Goal: Task Accomplishment & Management: Use online tool/utility

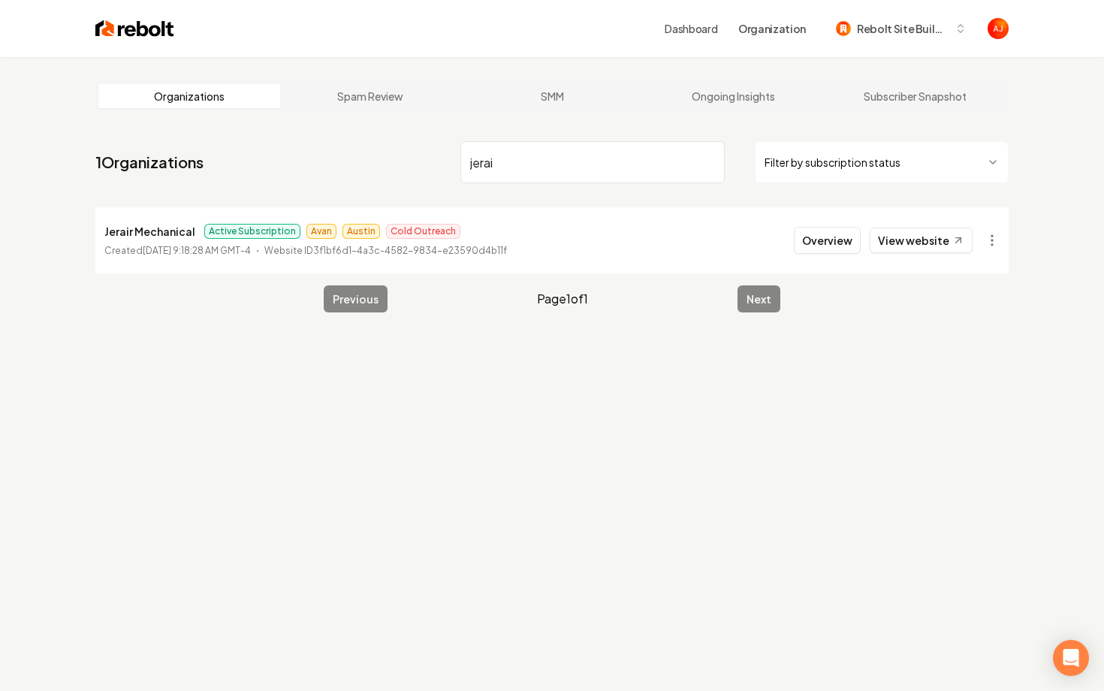
drag, startPoint x: 517, startPoint y: 170, endPoint x: 358, endPoint y: 170, distance: 158.4
click at [358, 170] on nav "1 Organizations jerai Filter by subscription status" at bounding box center [551, 168] width 913 height 66
click at [543, 164] on input "jerai" at bounding box center [592, 162] width 264 height 42
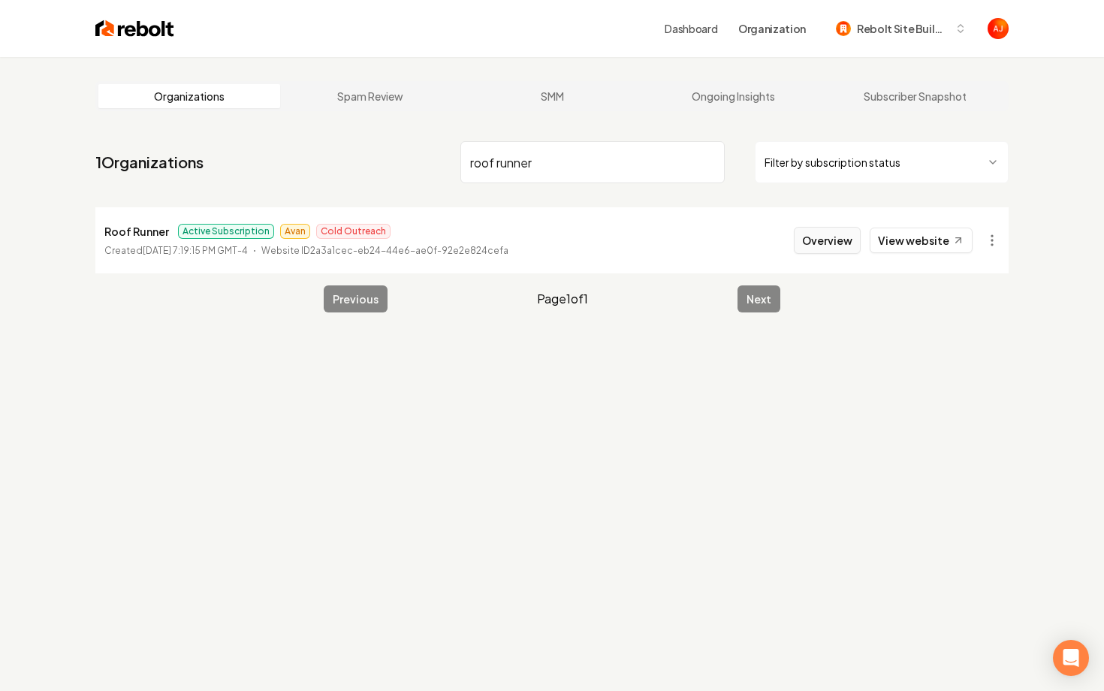
type input "roof runner"
click at [817, 233] on button "Overview" at bounding box center [827, 240] width 67 height 27
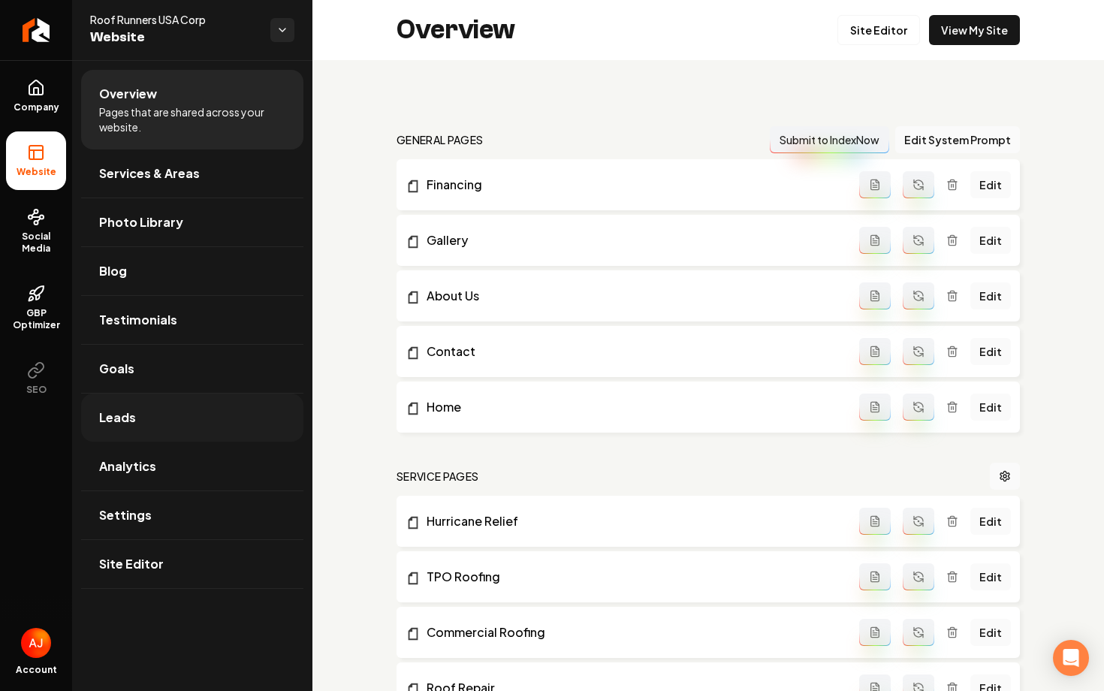
click at [161, 414] on link "Leads" at bounding box center [192, 417] width 222 height 48
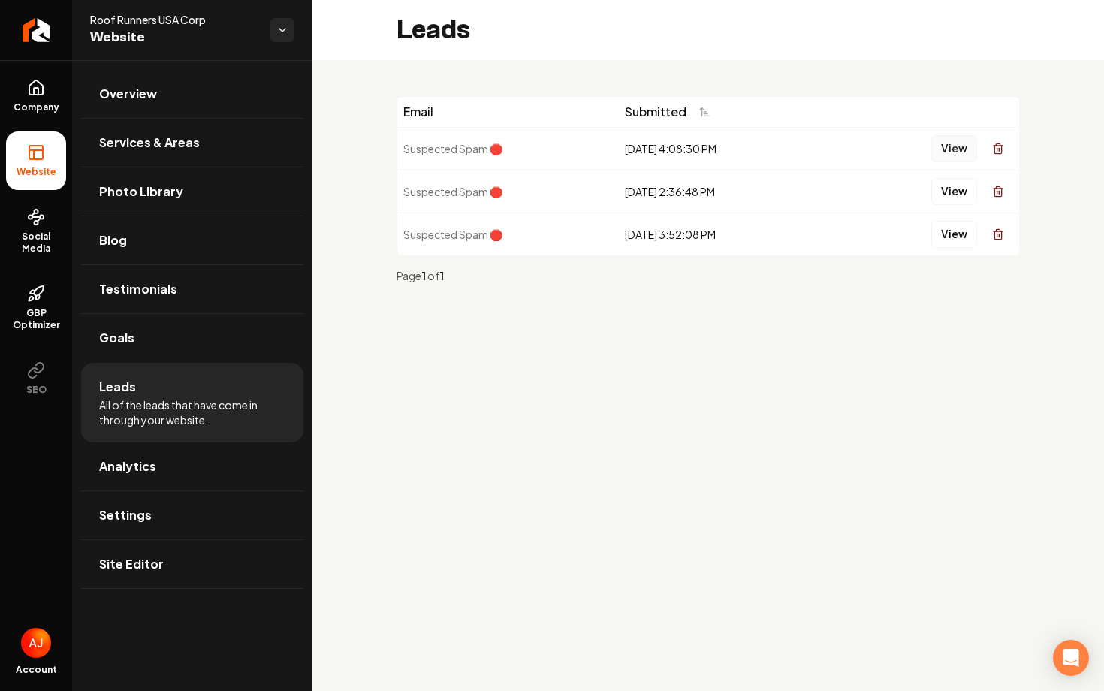
click at [941, 152] on button "View" at bounding box center [954, 148] width 46 height 27
click at [958, 188] on button "View" at bounding box center [954, 191] width 46 height 27
click at [944, 236] on button "View" at bounding box center [954, 234] width 46 height 27
click at [149, 448] on link "Analytics" at bounding box center [192, 466] width 222 height 48
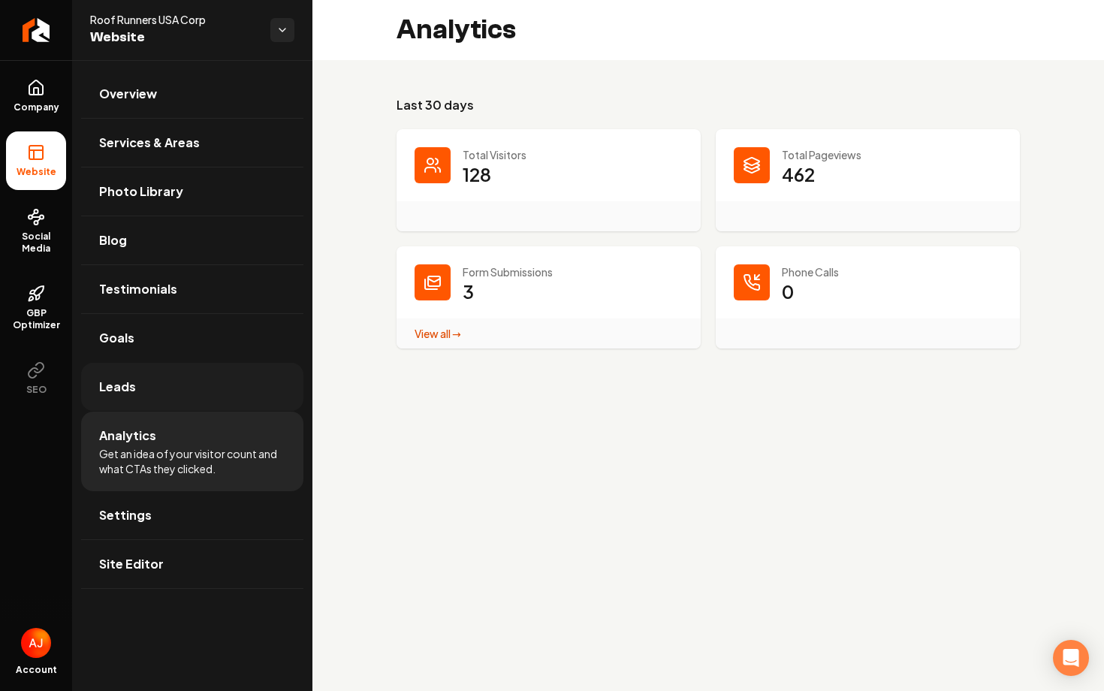
click at [161, 393] on link "Leads" at bounding box center [192, 387] width 222 height 48
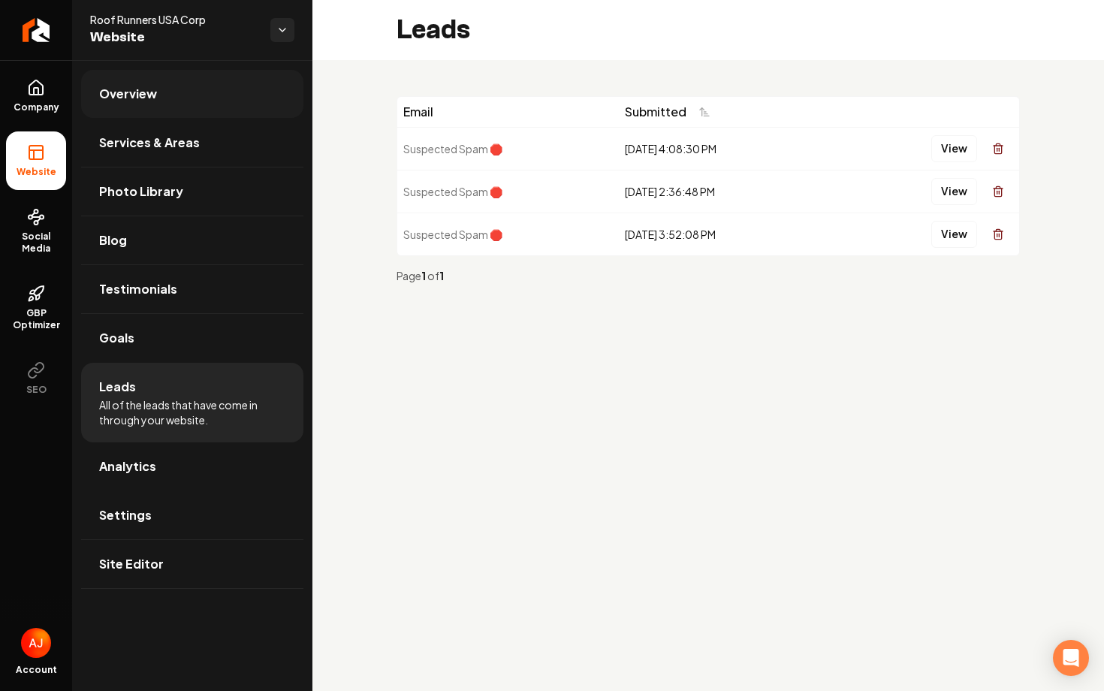
click at [142, 93] on span "Overview" at bounding box center [128, 94] width 58 height 18
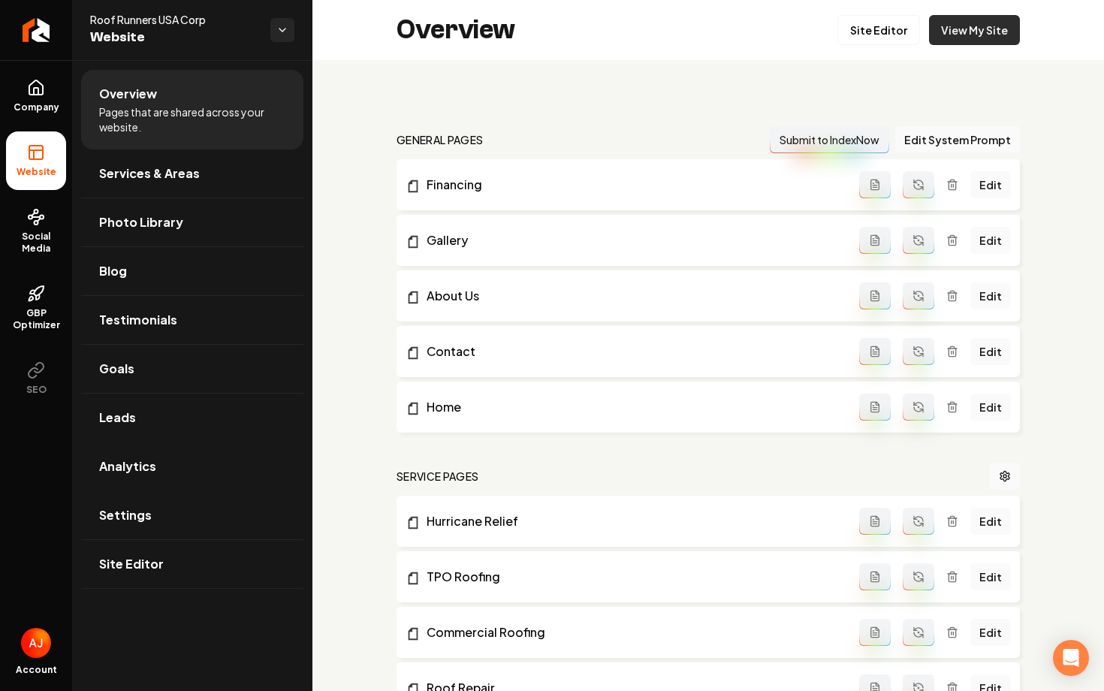
click at [1004, 29] on link "View My Site" at bounding box center [974, 30] width 91 height 30
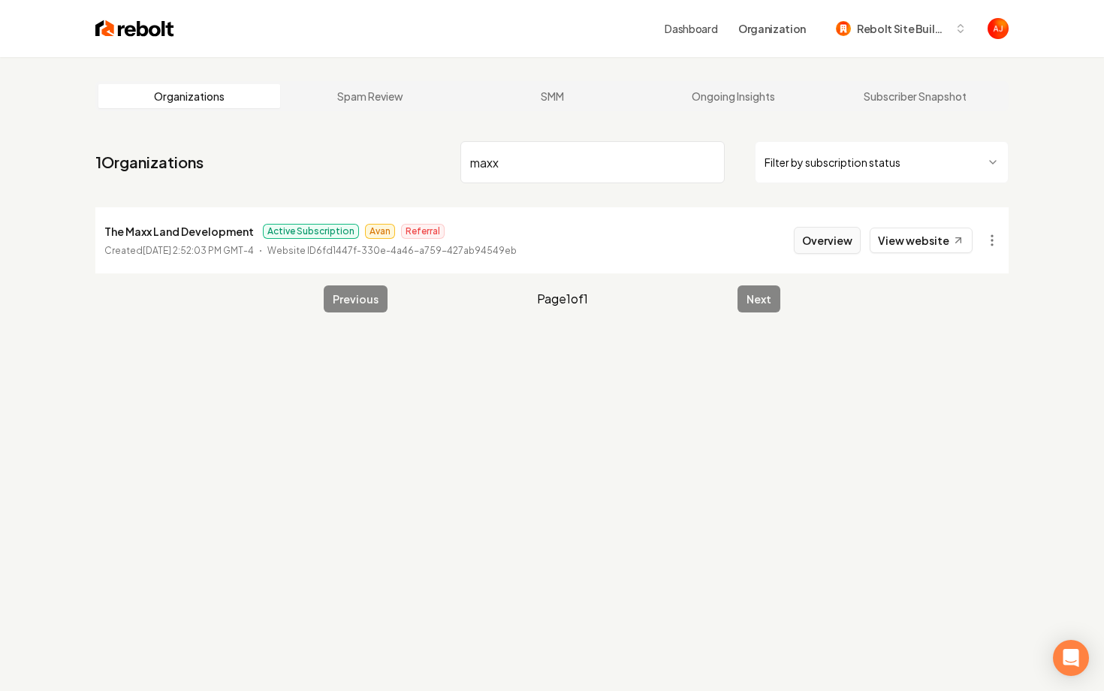
type input "maxx"
click at [820, 235] on button "Overview" at bounding box center [827, 240] width 67 height 27
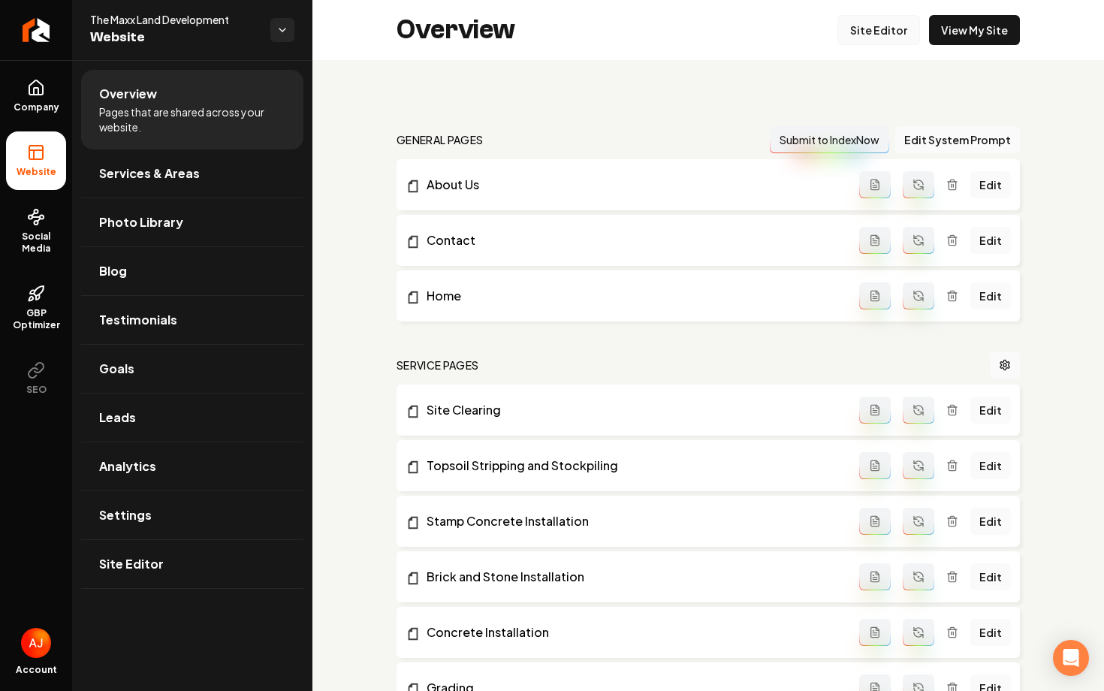
click at [878, 31] on link "Site Editor" at bounding box center [878, 30] width 83 height 30
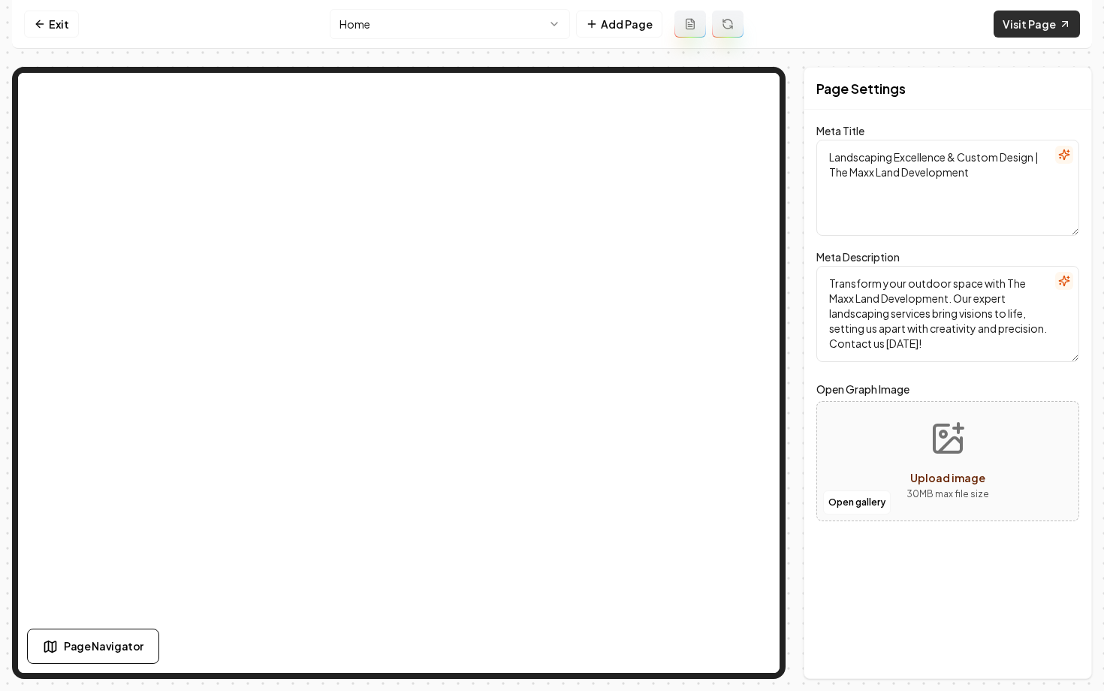
click at [1010, 37] on link "Visit Page" at bounding box center [1036, 24] width 86 height 27
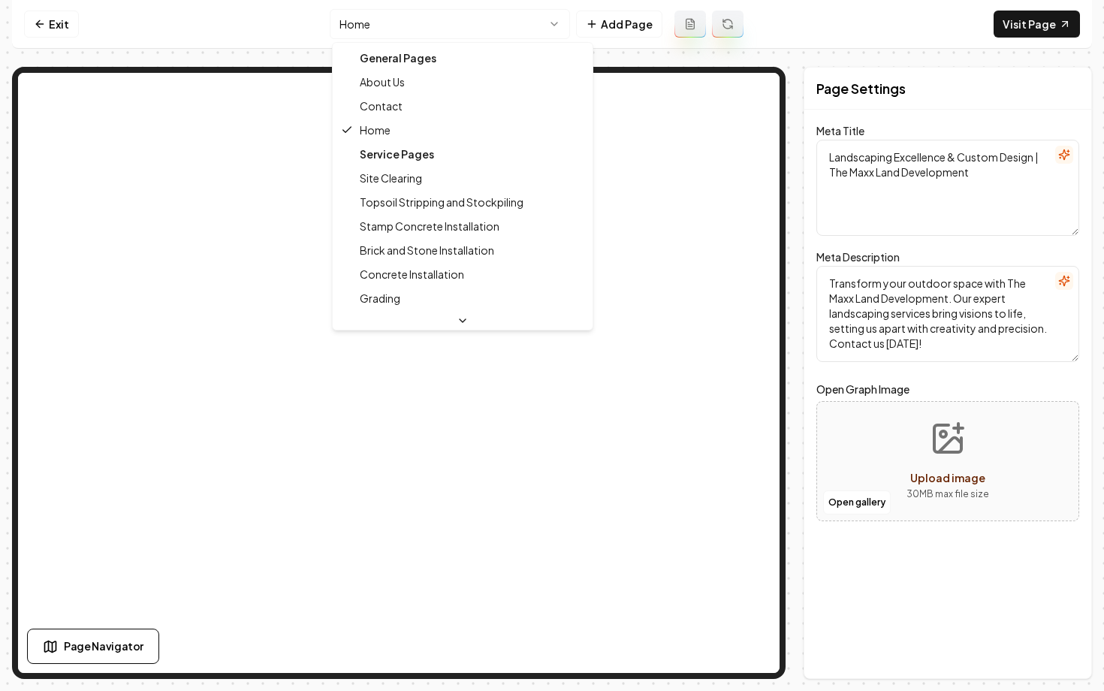
click at [486, 29] on html "Computer Required This feature is only available on a computer. Please switch t…" at bounding box center [552, 345] width 1104 height 691
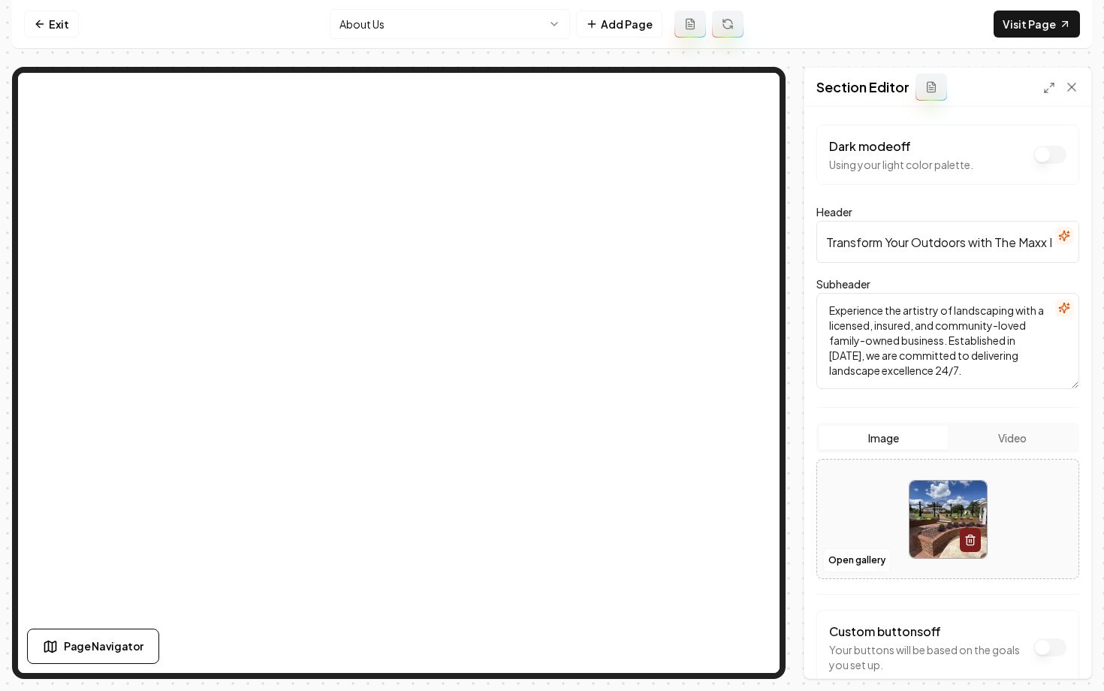
scroll to position [85, 0]
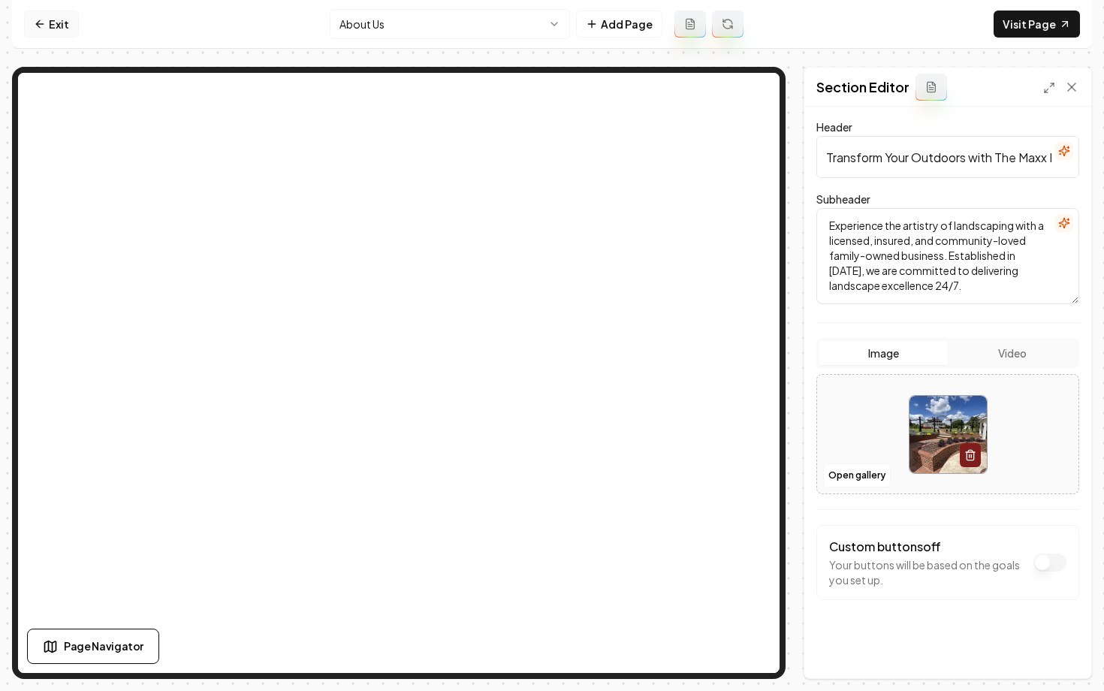
click at [46, 28] on link "Exit" at bounding box center [51, 24] width 55 height 27
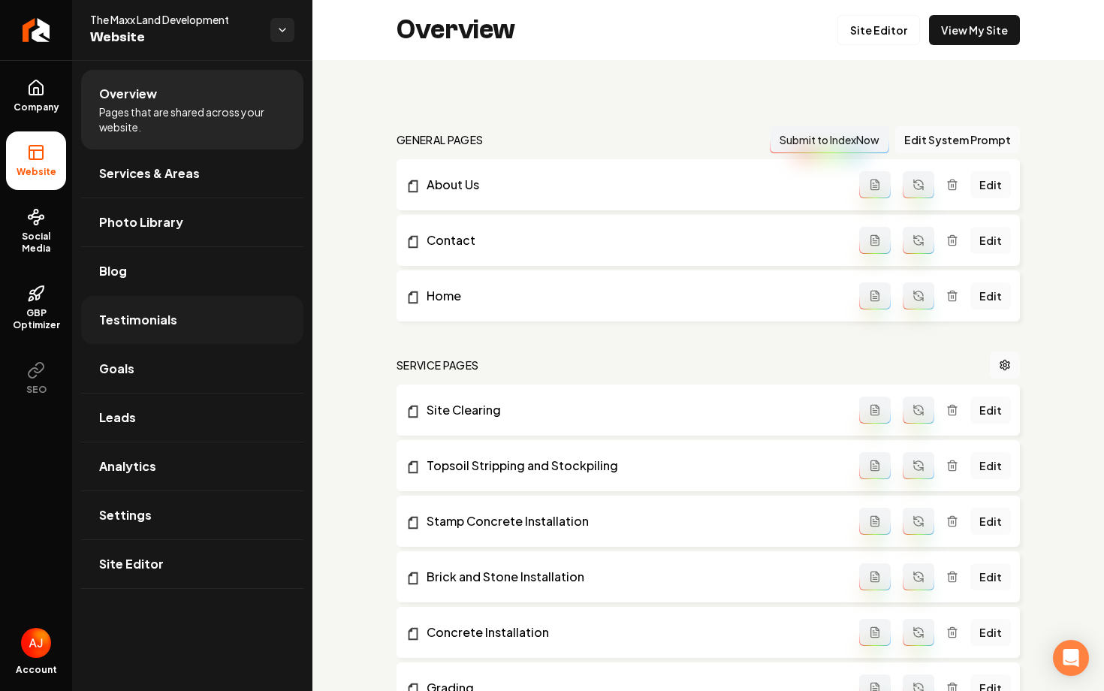
click at [125, 321] on span "Testimonials" at bounding box center [138, 320] width 78 height 18
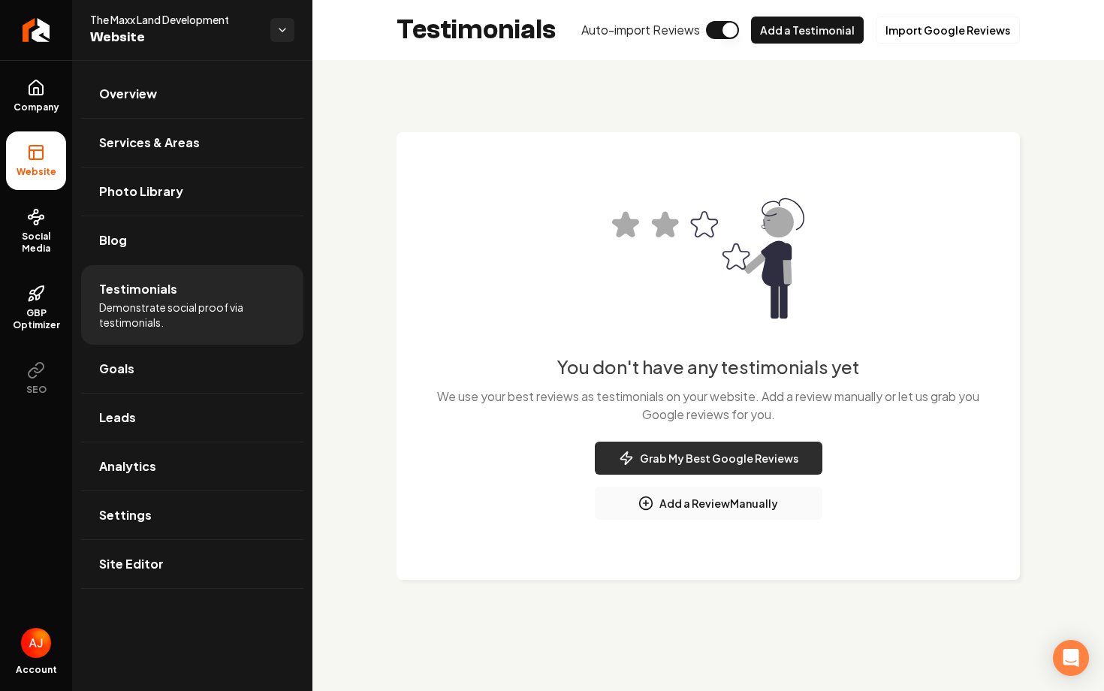
click at [694, 464] on button "Grab My Best Google Reviews" at bounding box center [708, 457] width 227 height 33
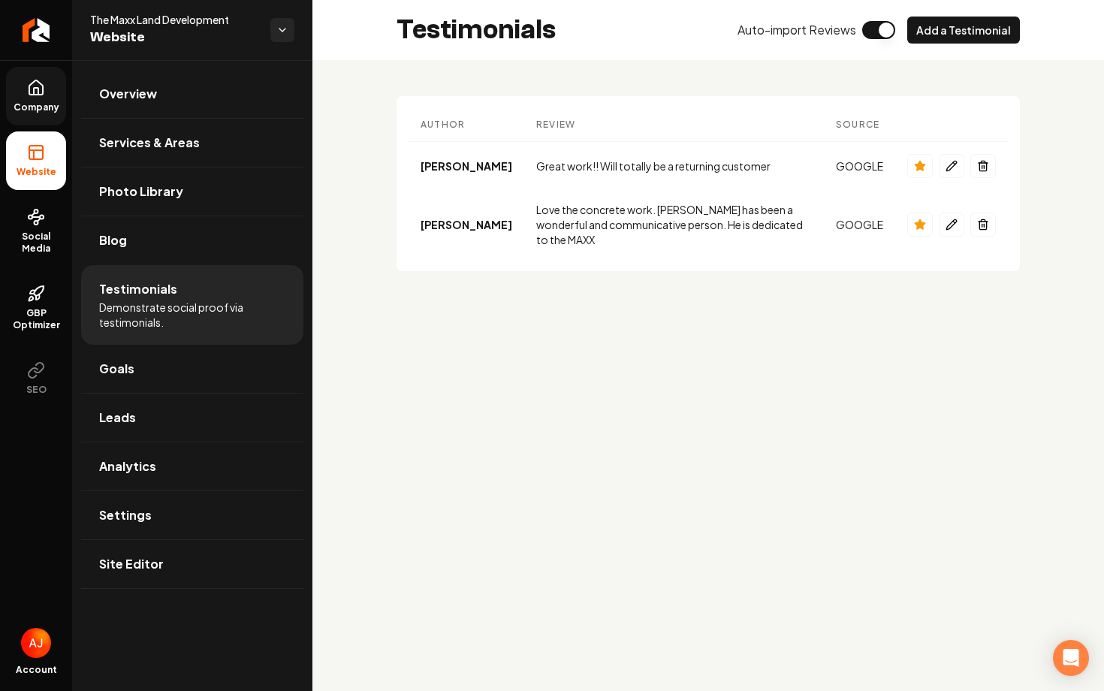
click at [57, 107] on span "Company" at bounding box center [37, 107] width 58 height 12
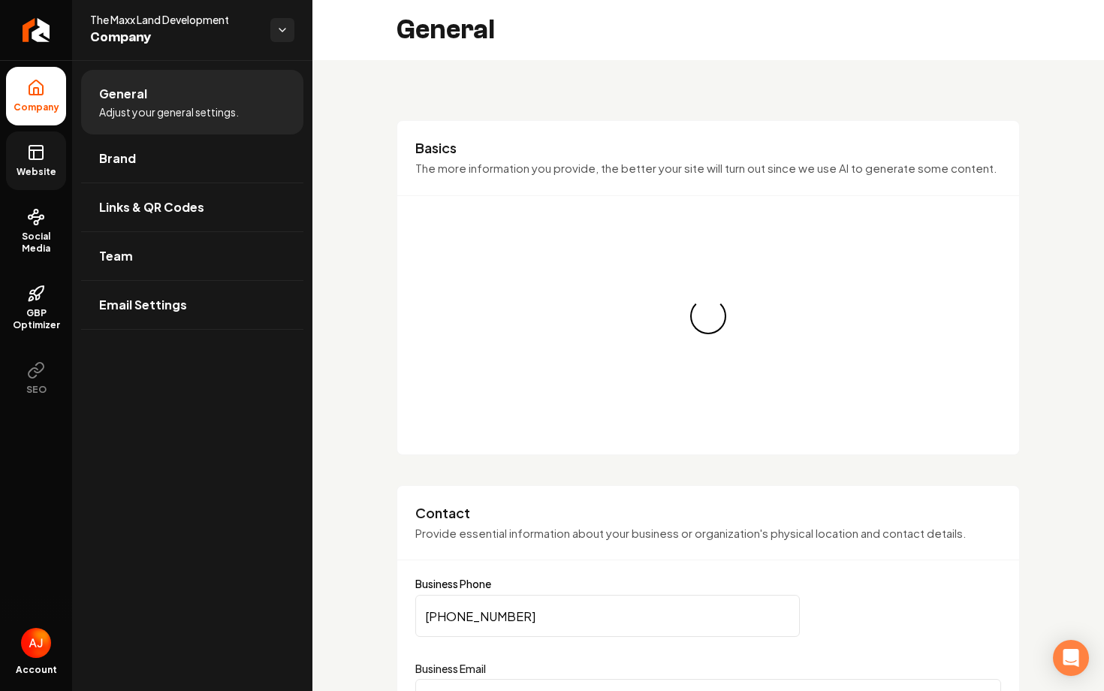
click at [16, 171] on span "Website" at bounding box center [37, 172] width 52 height 12
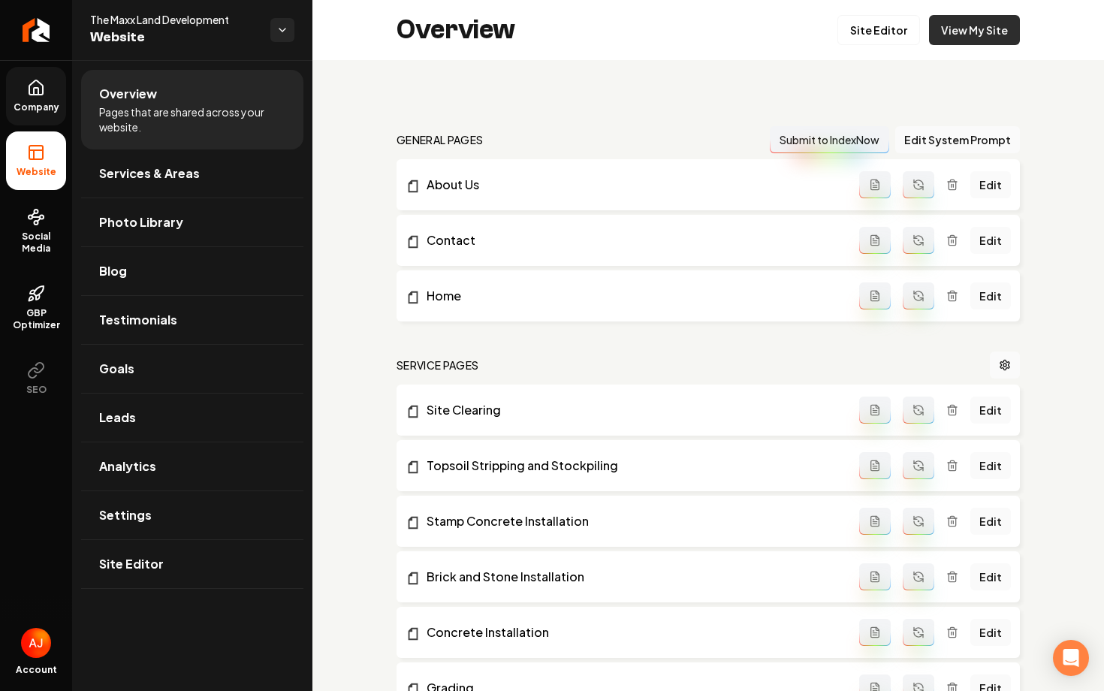
click at [933, 38] on link "View My Site" at bounding box center [974, 30] width 91 height 30
click at [205, 318] on link "Testimonials" at bounding box center [192, 320] width 222 height 48
click at [273, 328] on link "Testimonials" at bounding box center [192, 320] width 222 height 48
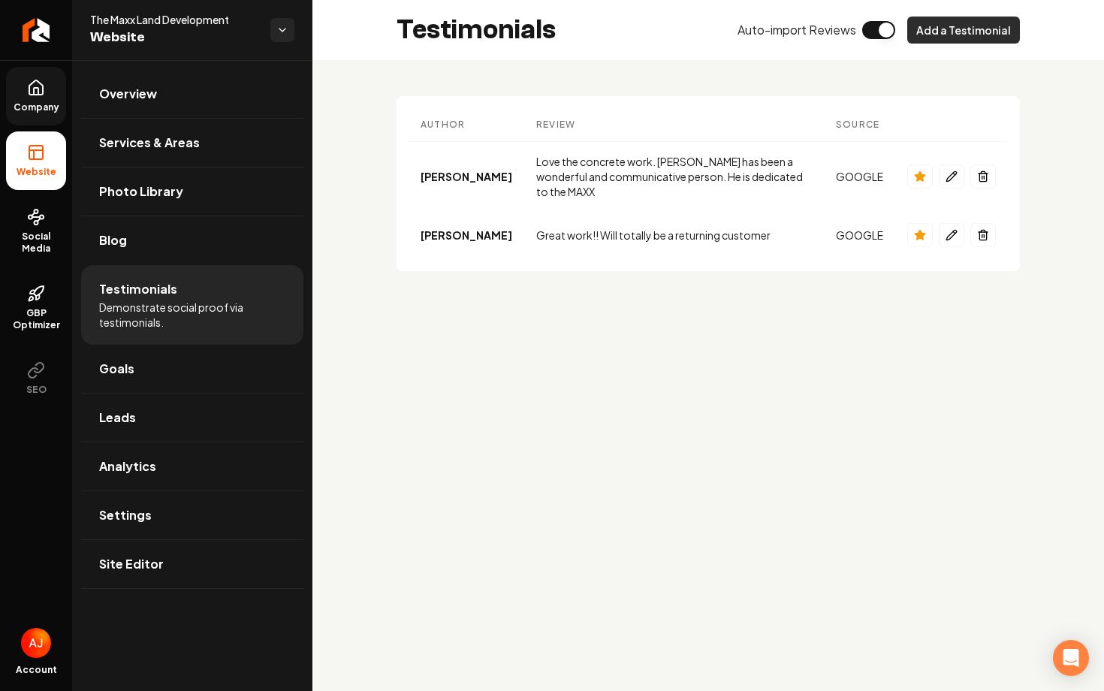
click at [929, 35] on button "Add a Testimonial" at bounding box center [963, 30] width 113 height 27
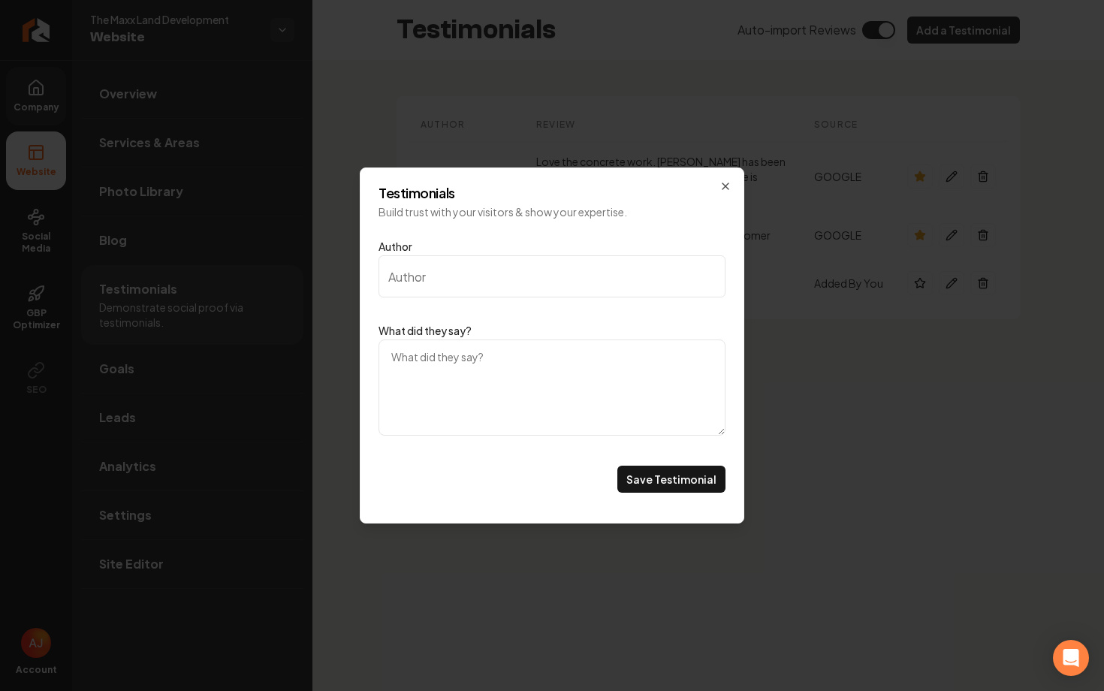
click at [740, 175] on div "Testimonials Build trust with your visitors & show your expertise. Author What …" at bounding box center [552, 345] width 384 height 356
click at [727, 187] on icon "Main content area" at bounding box center [725, 186] width 12 height 12
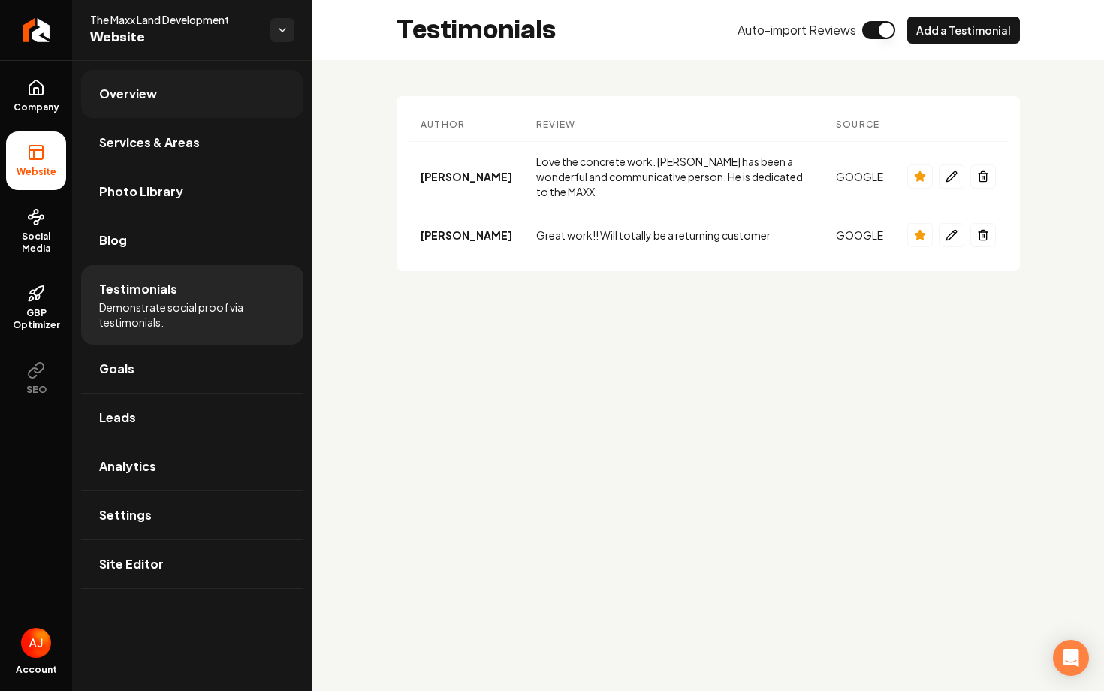
click at [186, 96] on link "Overview" at bounding box center [192, 94] width 222 height 48
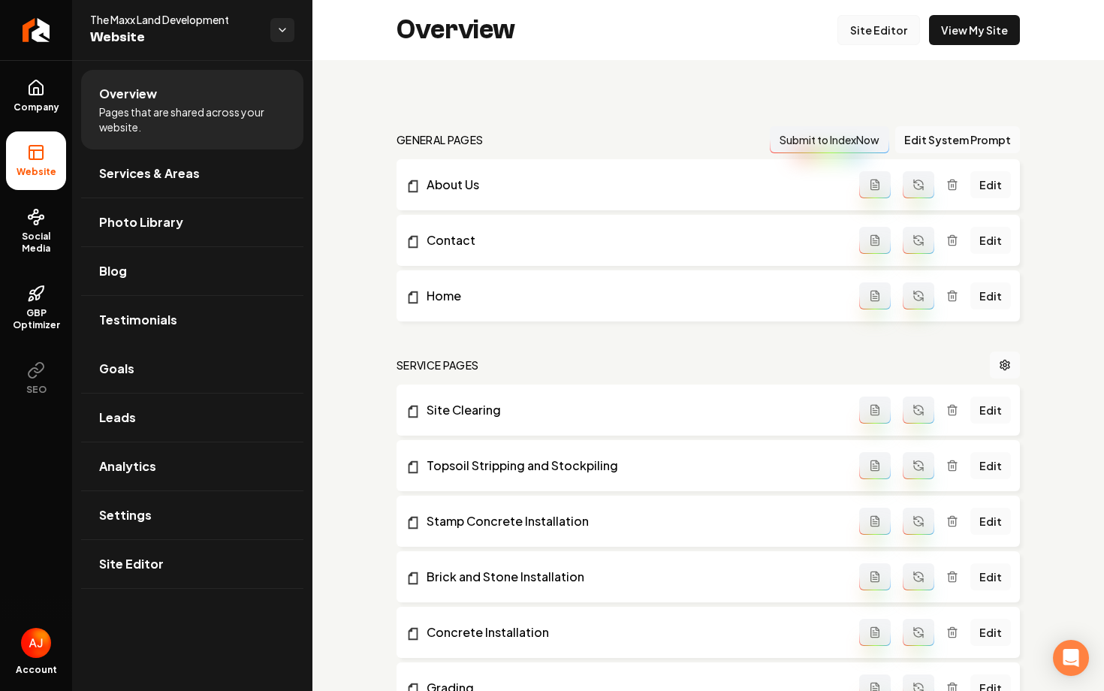
click at [846, 41] on link "Site Editor" at bounding box center [878, 30] width 83 height 30
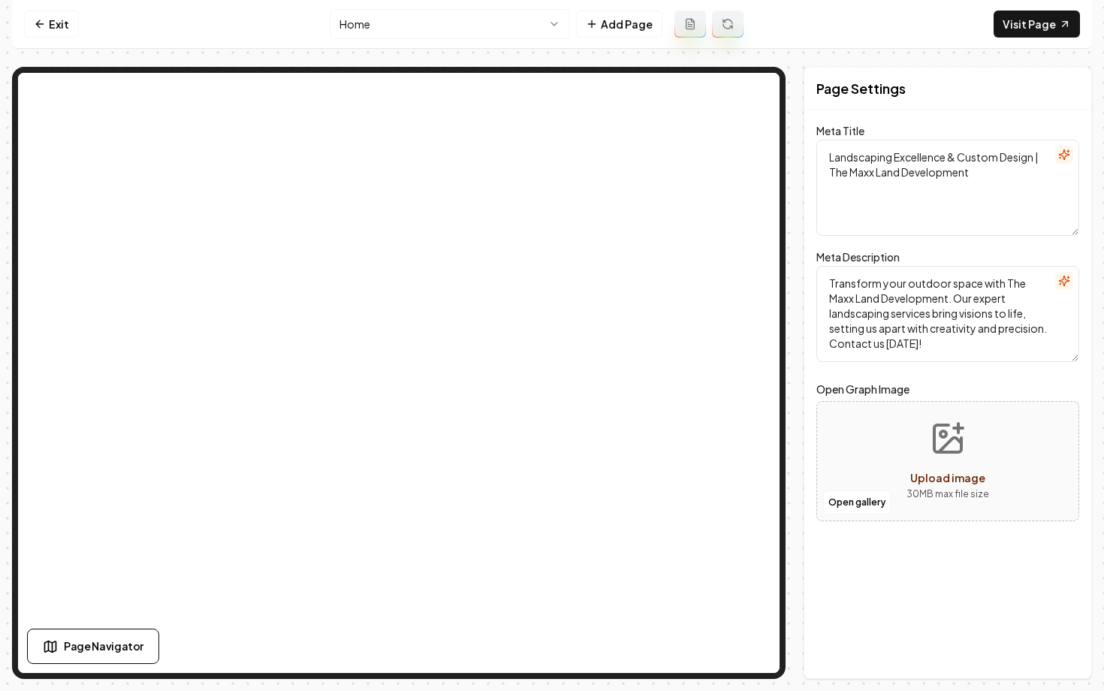
click at [521, 25] on html "Computer Required This feature is only available on a computer. Please switch t…" at bounding box center [552, 345] width 1104 height 691
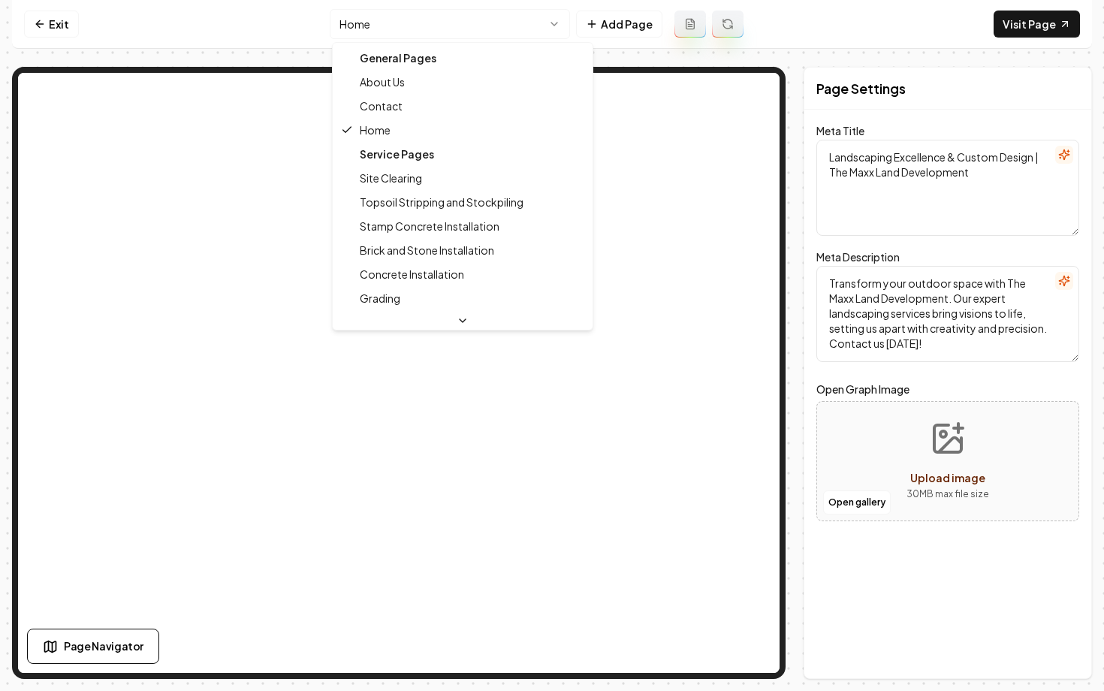
type textarea "About The Maxx Land Development - Expert Landscaping Insights"
type textarea "Discover The Maxx Land Development, a family-owned, award-winning landscaping c…"
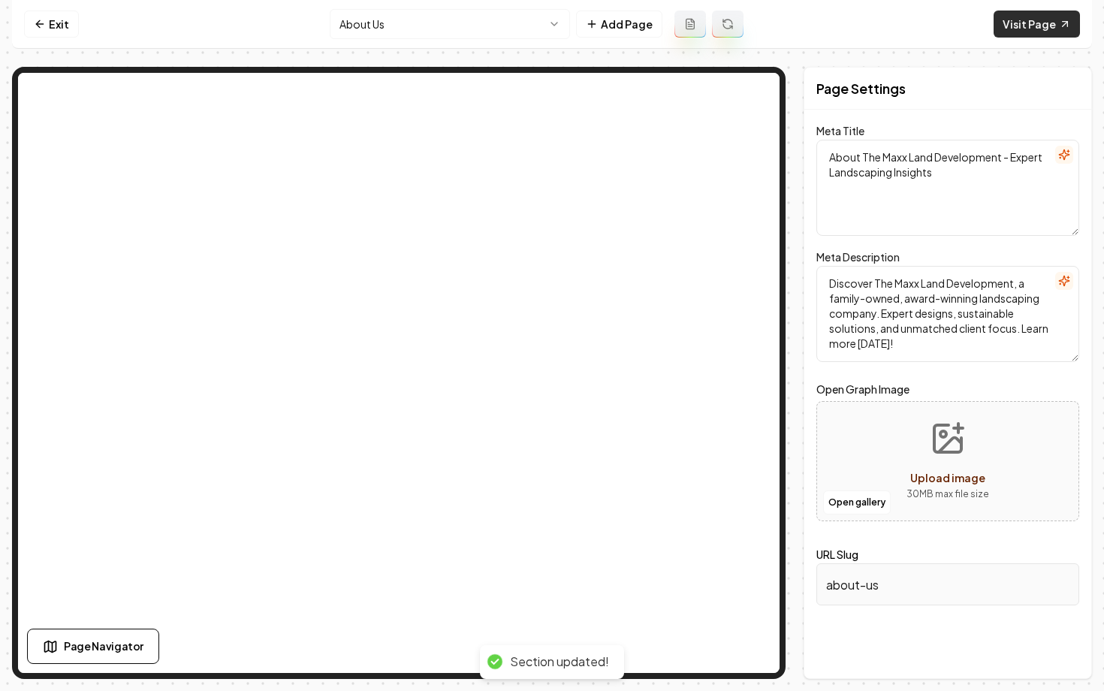
click at [1054, 23] on link "Visit Page" at bounding box center [1036, 24] width 86 height 27
